Goal: Check status: Check status

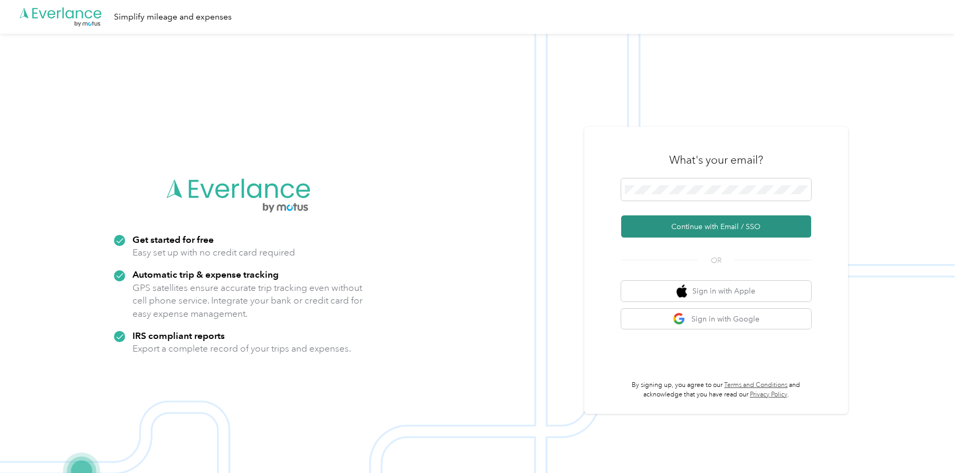
click at [701, 230] on button "Continue with Email / SSO" at bounding box center [716, 226] width 190 height 22
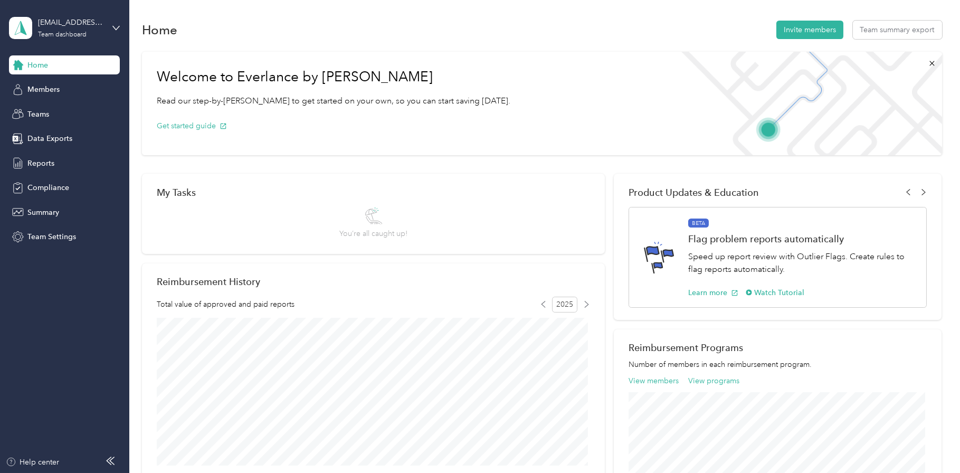
click at [604, 163] on div "Welcome to Everlance by Motus Read our step-by-step guide to get started on you…" at bounding box center [541, 380] width 799 height 668
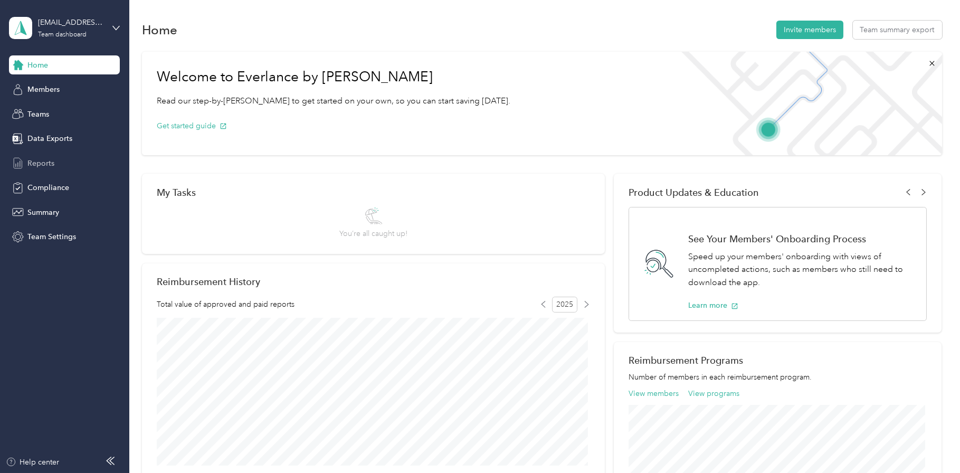
click at [40, 158] on span "Reports" at bounding box center [40, 163] width 27 height 11
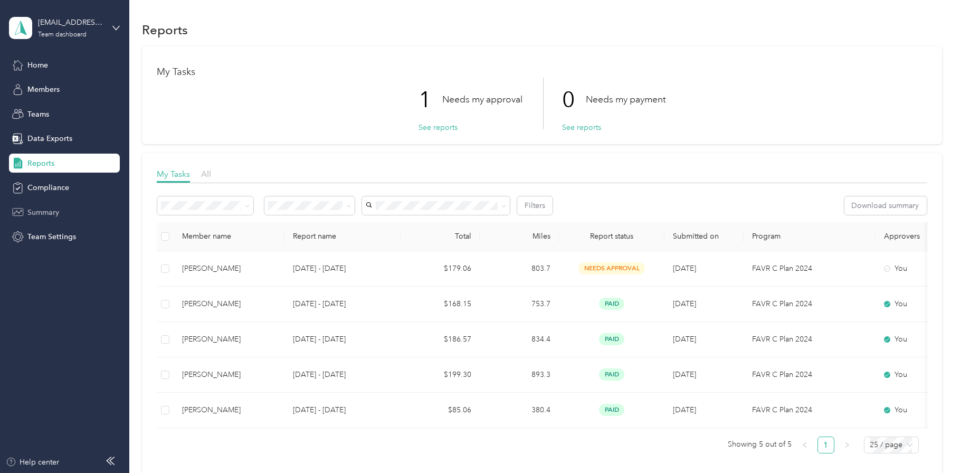
click at [41, 213] on span "Summary" at bounding box center [43, 212] width 32 height 11
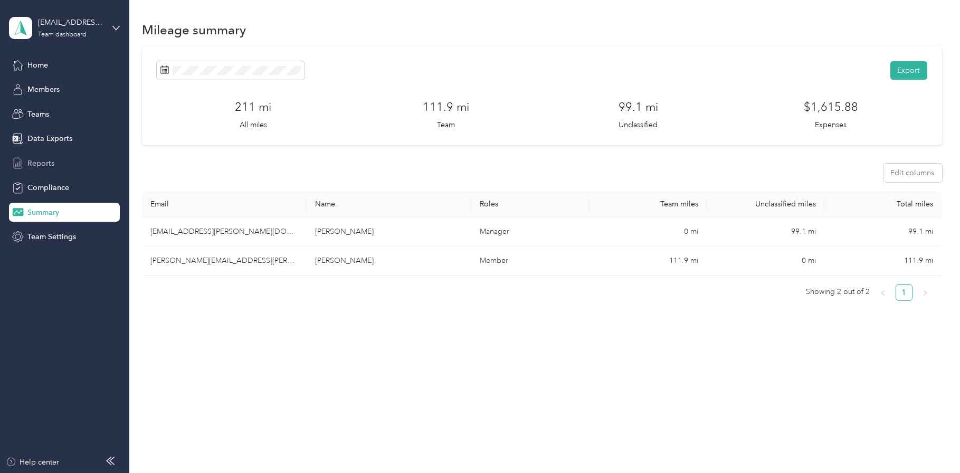
click at [40, 161] on span "Reports" at bounding box center [40, 163] width 27 height 11
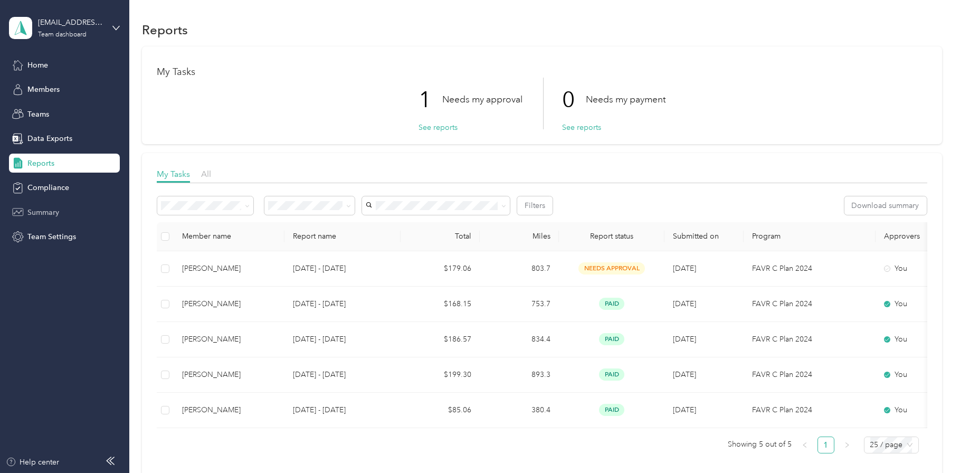
click at [43, 213] on span "Summary" at bounding box center [43, 212] width 32 height 11
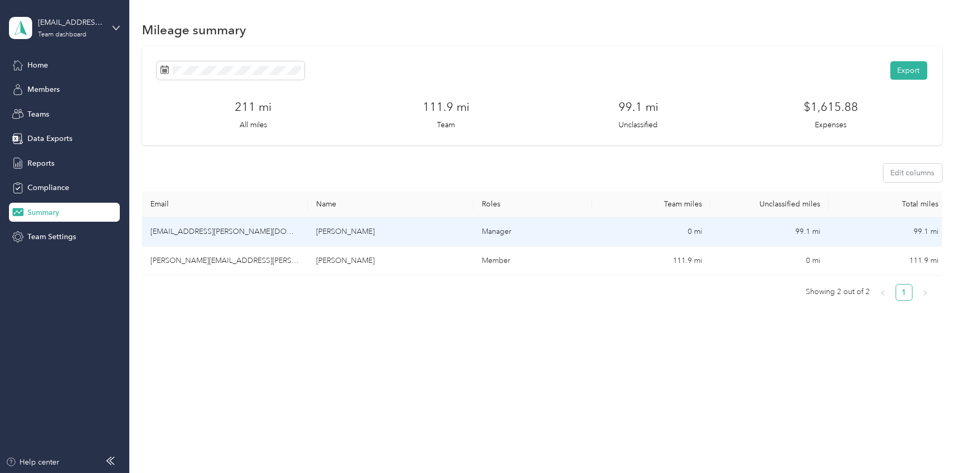
click at [252, 231] on td "orlando.martinez@convergint.com" at bounding box center [225, 231] width 166 height 29
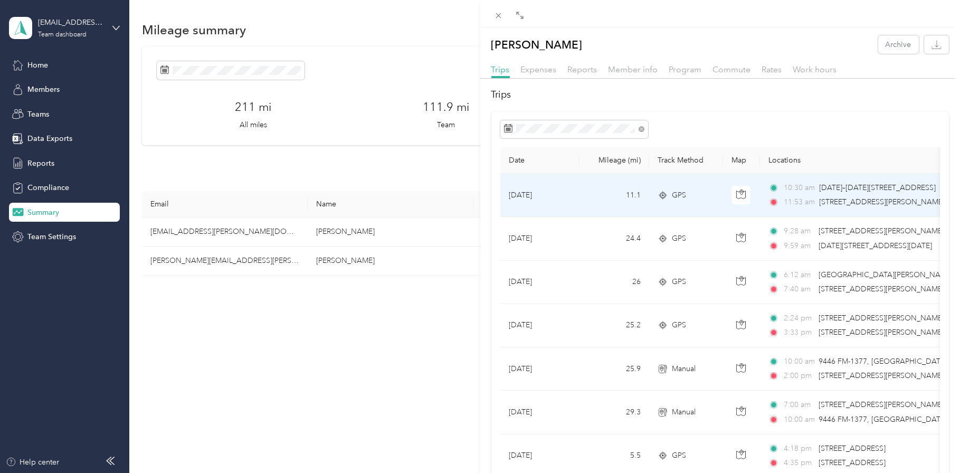
click at [568, 199] on td "Sep 24, 2025" at bounding box center [539, 195] width 79 height 43
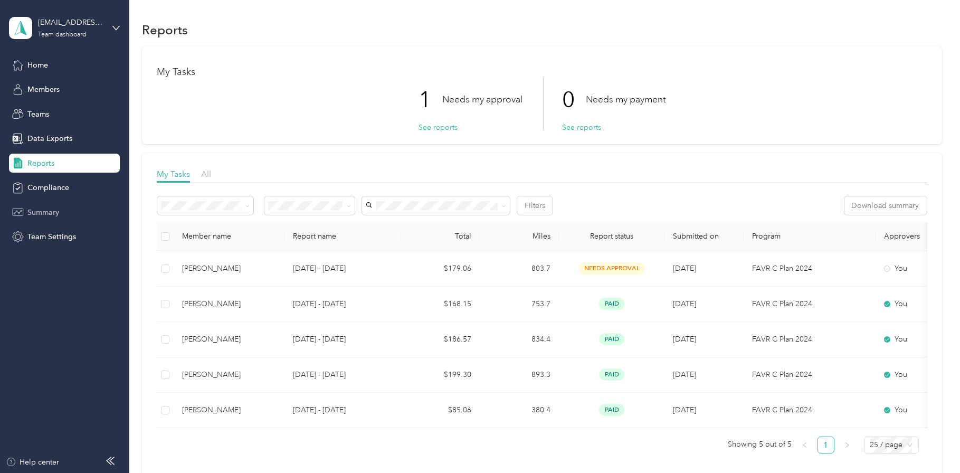
click at [37, 209] on span "Summary" at bounding box center [43, 212] width 32 height 11
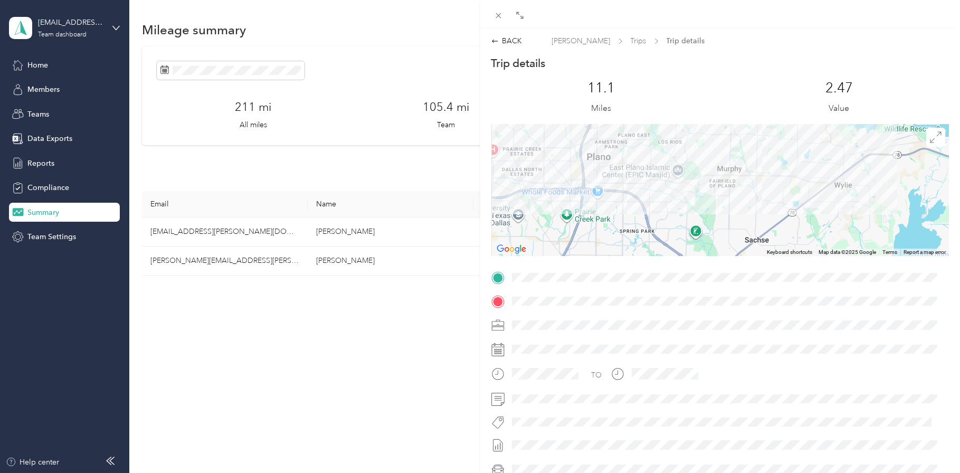
click at [235, 234] on div "BACK Orlando Martinez Trips Trip details Trip details This trip cannot be edite…" at bounding box center [480, 236] width 960 height 473
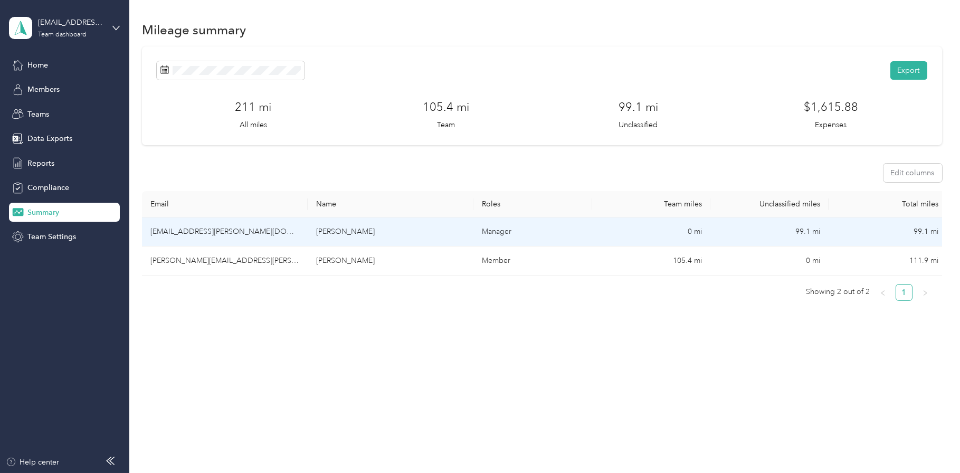
click at [264, 228] on td "orlando.martinez@convergint.com" at bounding box center [225, 231] width 166 height 29
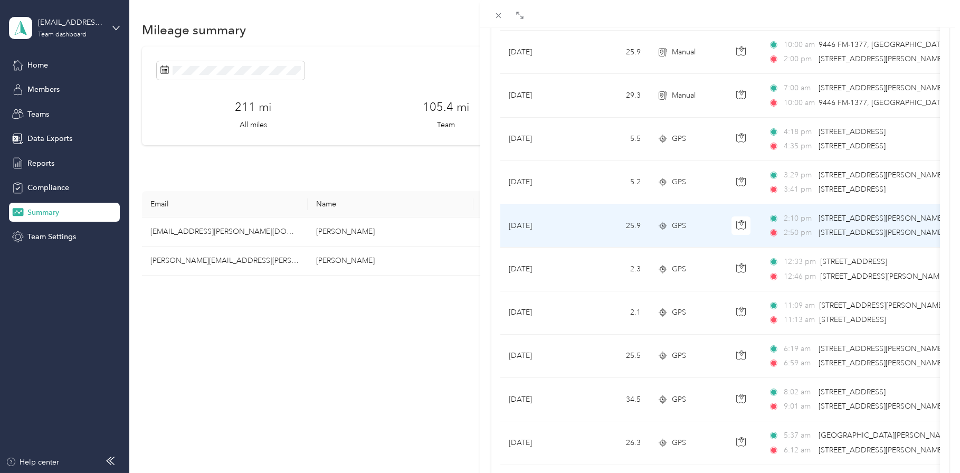
scroll to position [264, 0]
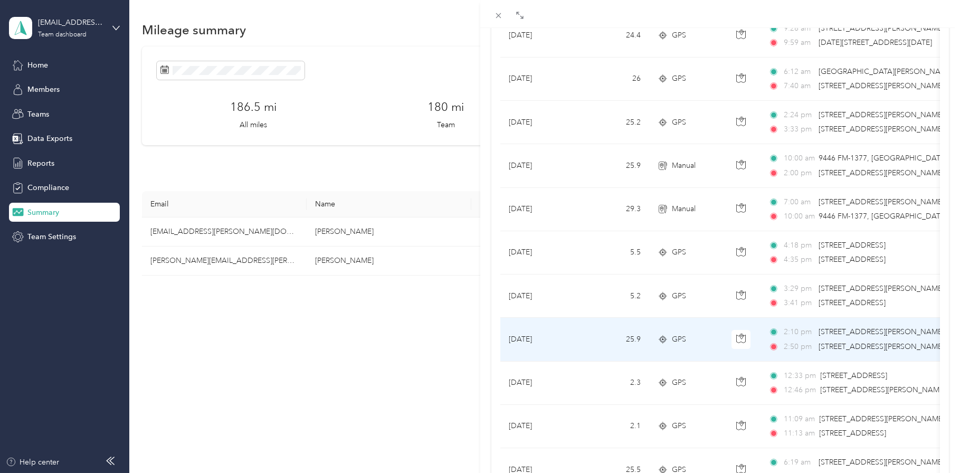
scroll to position [874, 0]
